Goal: Download file/media

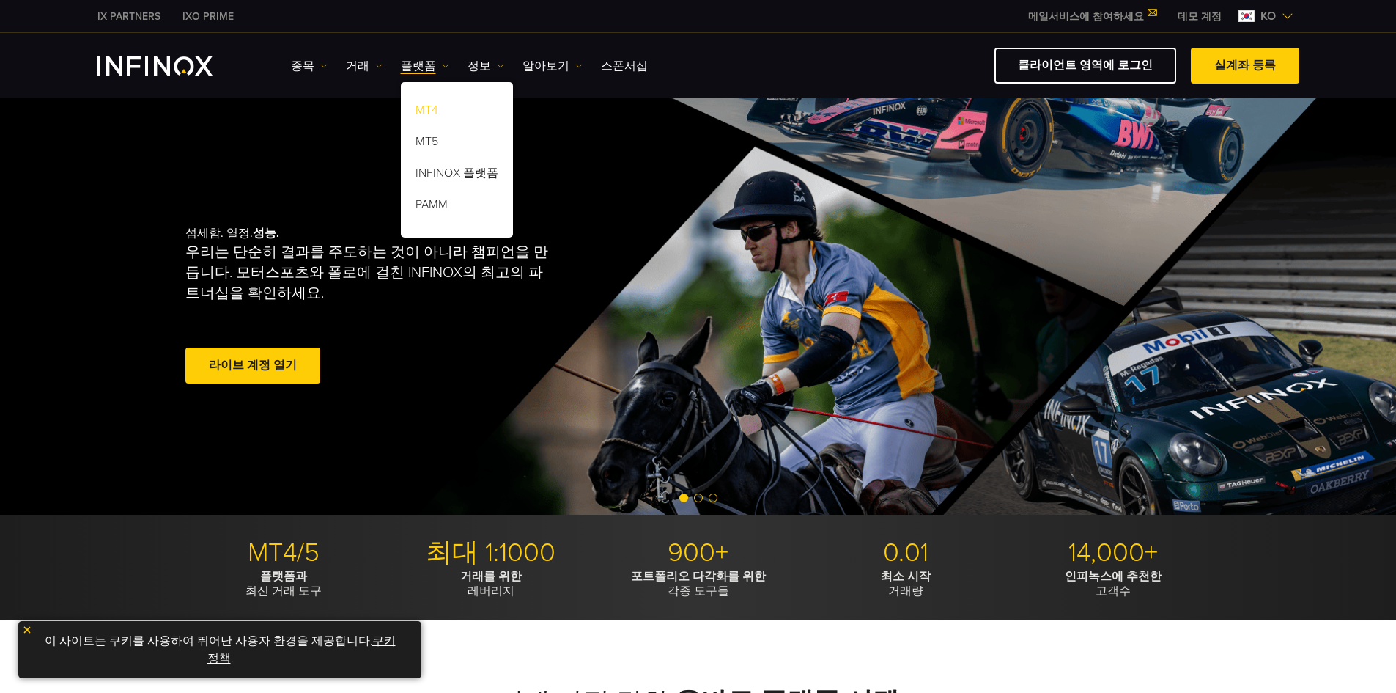
click at [429, 109] on link "MT4" at bounding box center [457, 113] width 112 height 32
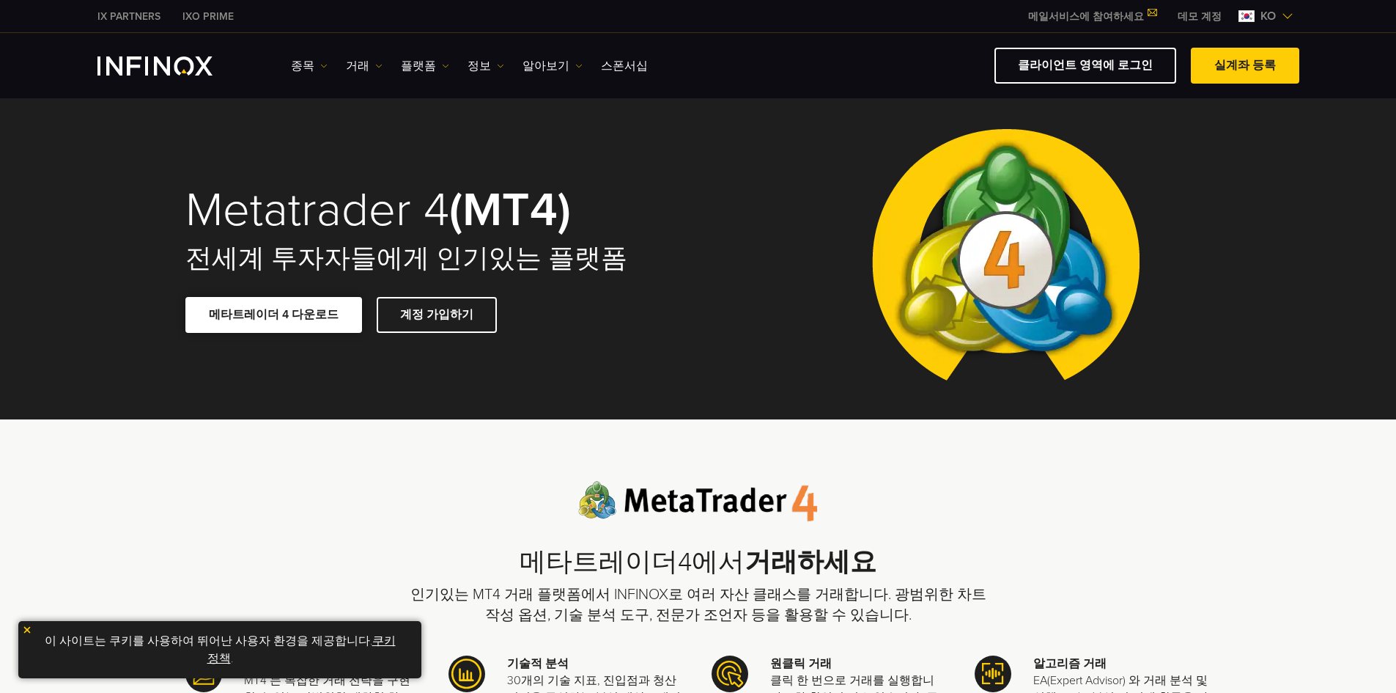
click at [279, 315] on link "메타트레이더 4 다운로드" at bounding box center [273, 315] width 177 height 36
